Goal: Task Accomplishment & Management: Manage account settings

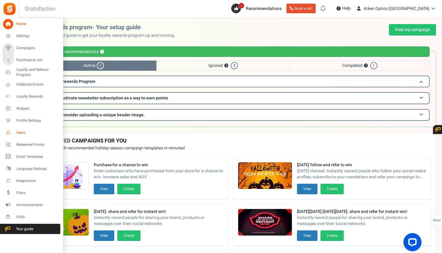
click at [17, 132] on span "Users" at bounding box center [37, 132] width 42 height 5
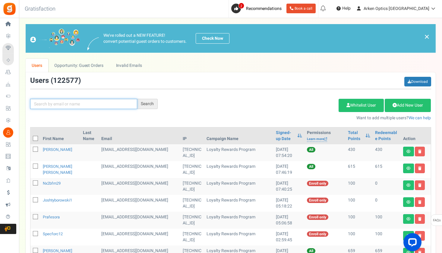
click at [87, 105] on input "text" at bounding box center [83, 104] width 107 height 10
paste input "[EMAIL_ADDRESS][DOMAIN_NAME]"
type input "[EMAIL_ADDRESS][DOMAIN_NAME]"
click at [148, 104] on div "Search" at bounding box center [147, 104] width 20 height 10
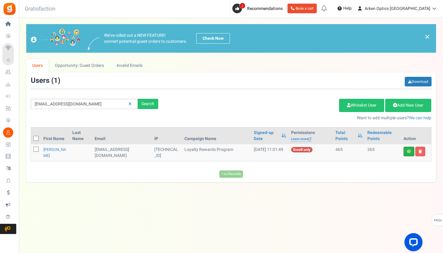
click at [407, 153] on link at bounding box center [408, 152] width 11 height 10
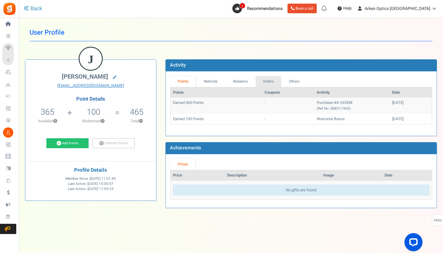
click at [267, 85] on link "Orders" at bounding box center [268, 81] width 26 height 11
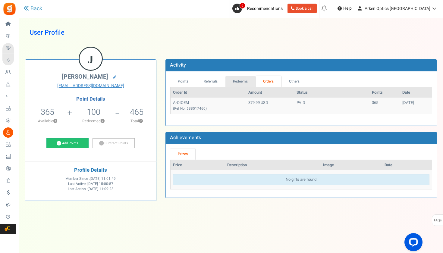
click at [240, 80] on link "Redeems" at bounding box center [240, 81] width 30 height 11
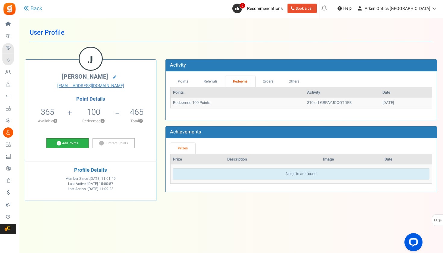
click at [77, 140] on link "Add Points" at bounding box center [67, 143] width 42 height 10
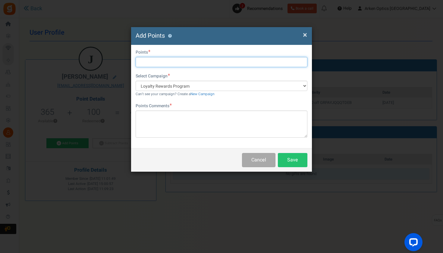
click at [152, 63] on input "text" at bounding box center [222, 62] width 172 height 10
type input "100"
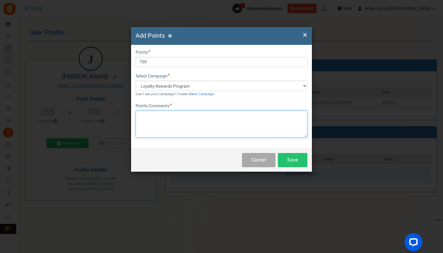
click at [166, 113] on textarea at bounding box center [222, 124] width 172 height 27
type textarea "changed discount from points to code ARKEN-RAY"
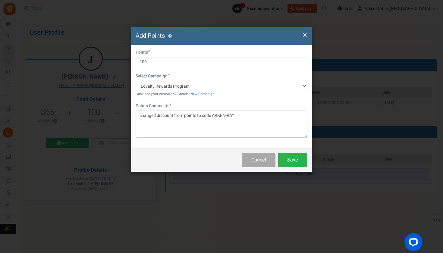
click at [293, 157] on button "Save" at bounding box center [293, 160] width 30 height 14
